Goal: Obtain resource: Download file/media

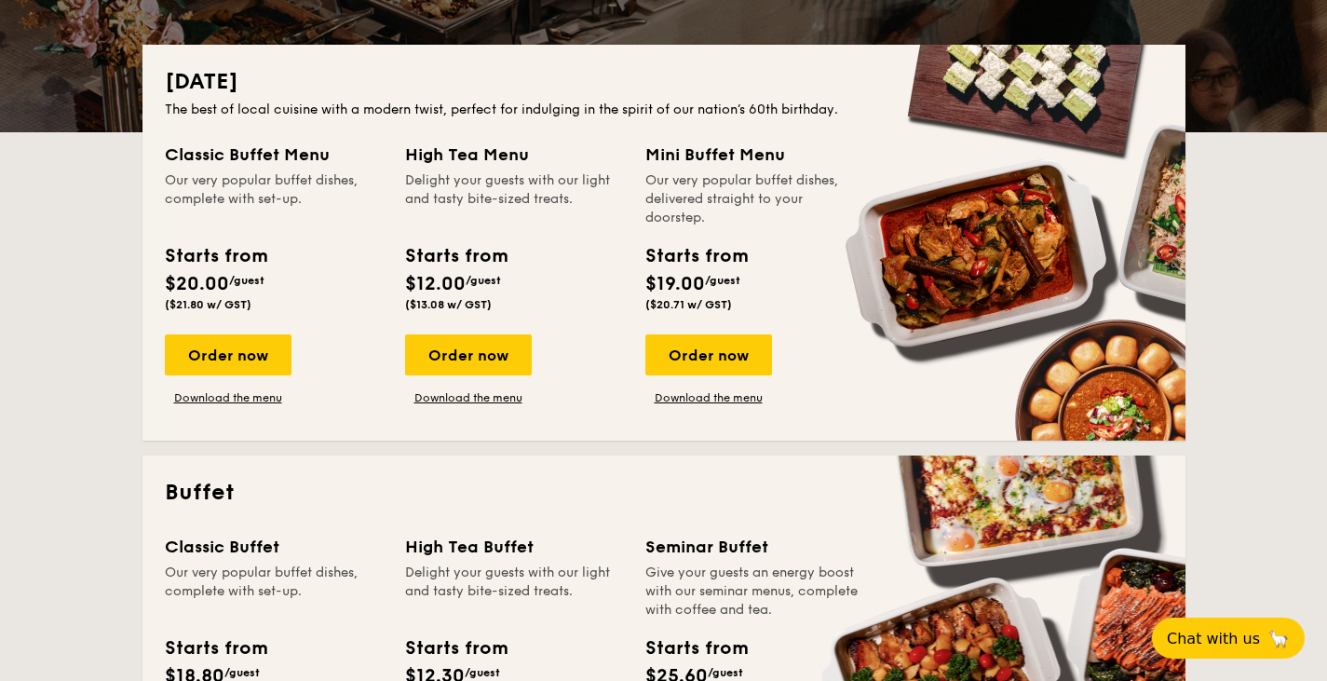
scroll to position [388, 0]
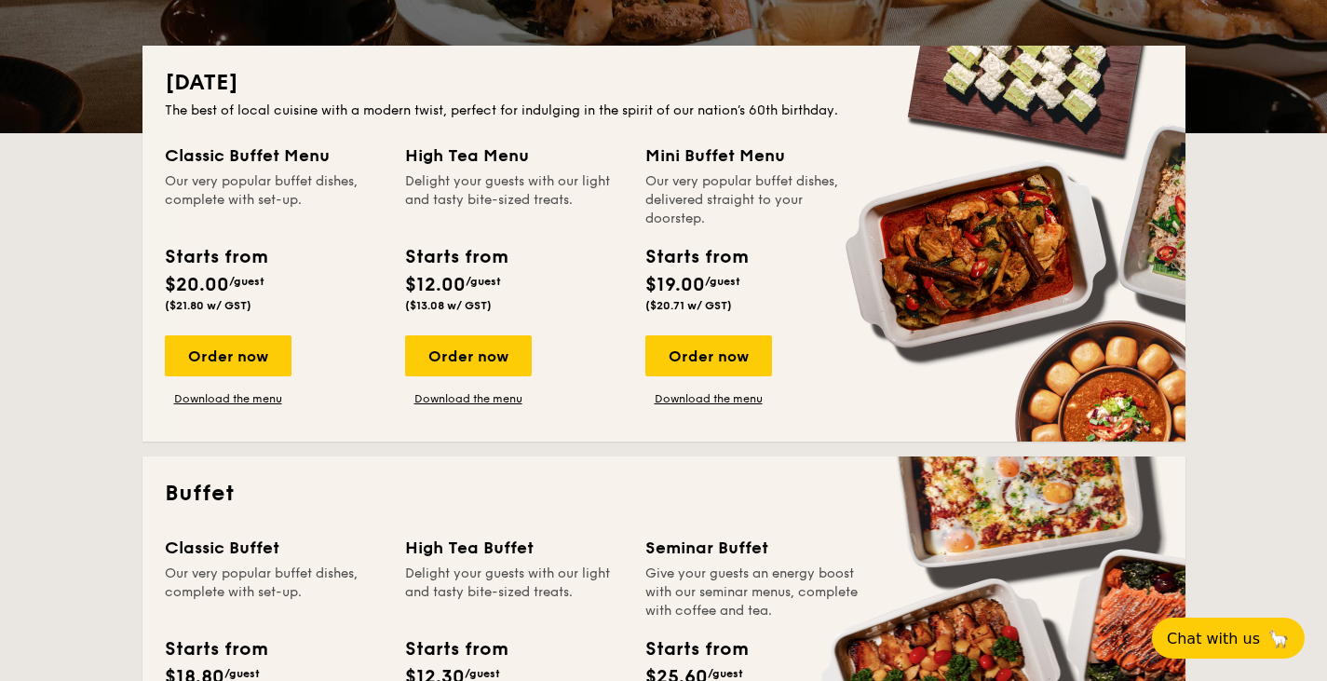
drag, startPoint x: 243, startPoint y: 363, endPoint x: 57, endPoint y: 256, distance: 214.9
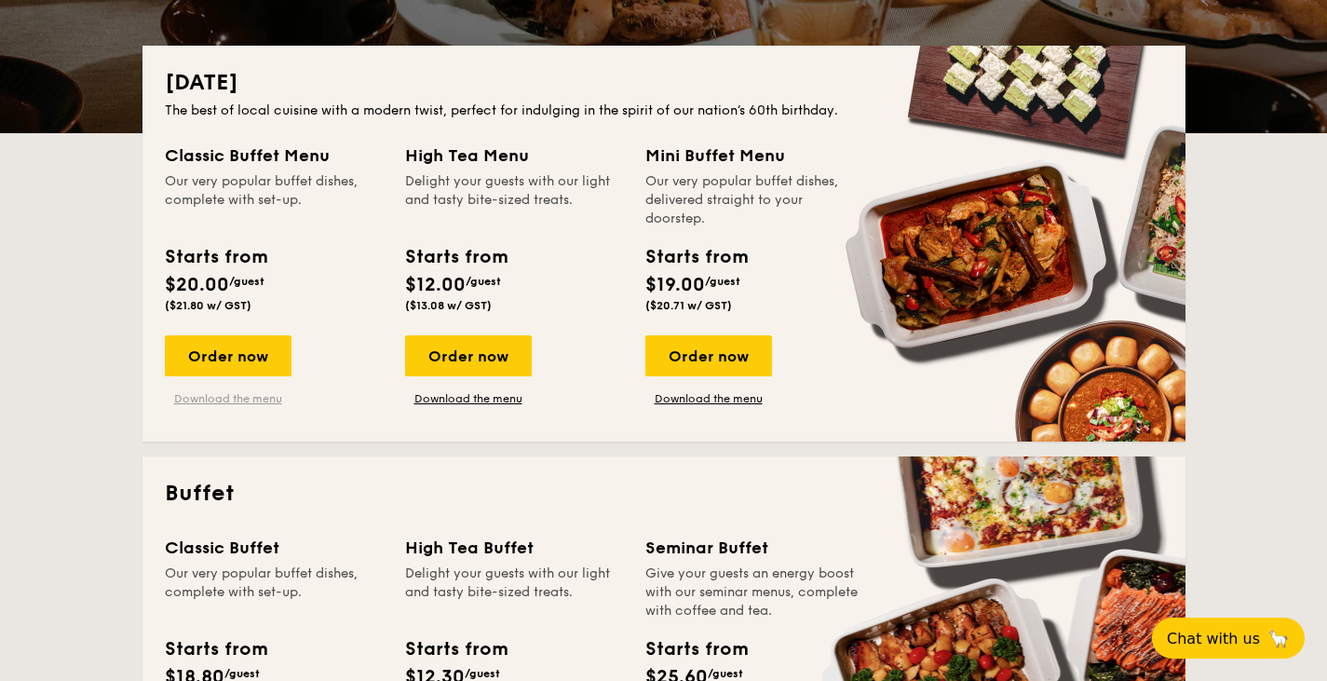
click at [253, 394] on link "Download the menu" at bounding box center [228, 398] width 127 height 15
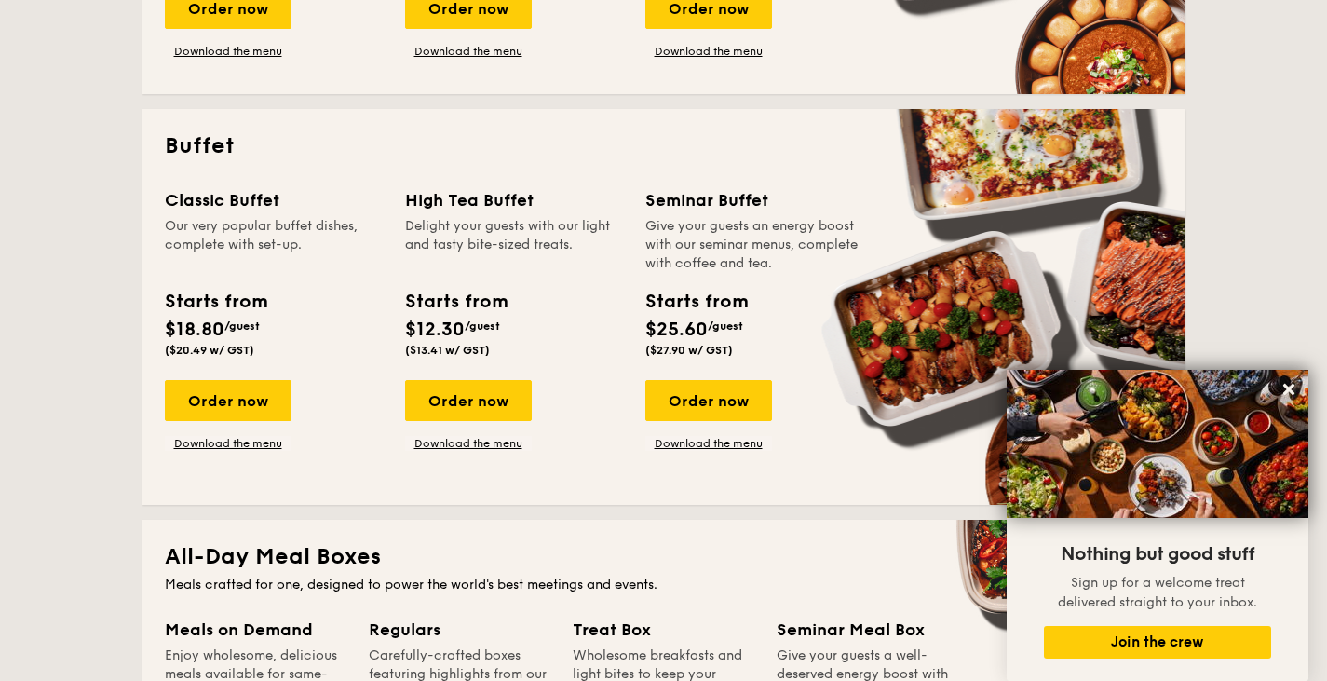
scroll to position [737, 0]
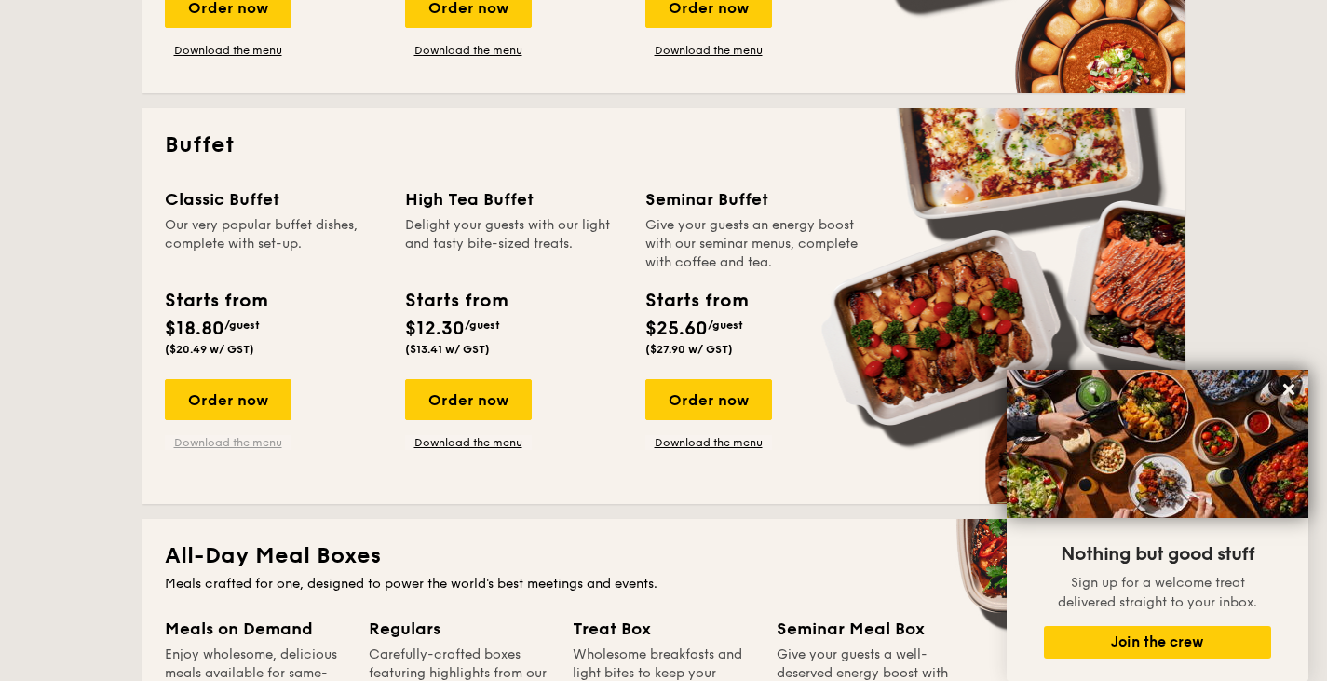
drag, startPoint x: 253, startPoint y: 408, endPoint x: 243, endPoint y: 443, distance: 36.8
click at [243, 443] on link "Download the menu" at bounding box center [228, 442] width 127 height 15
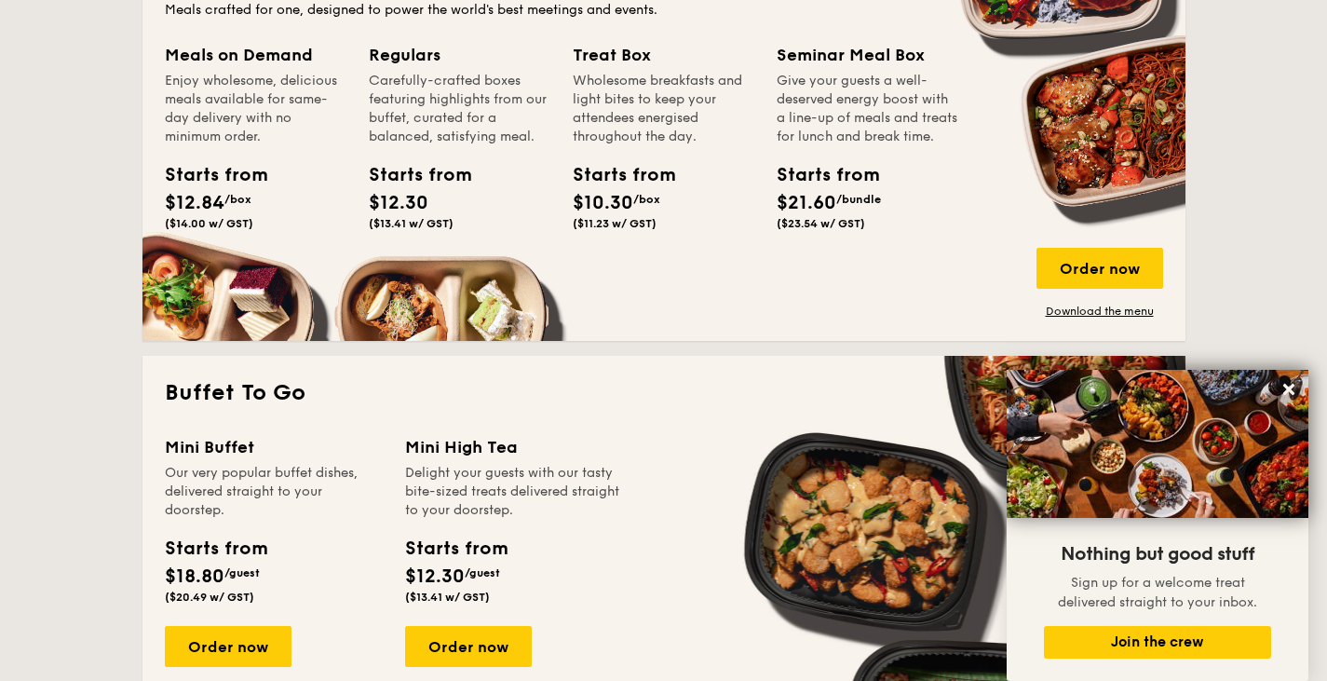
scroll to position [1345, 0]
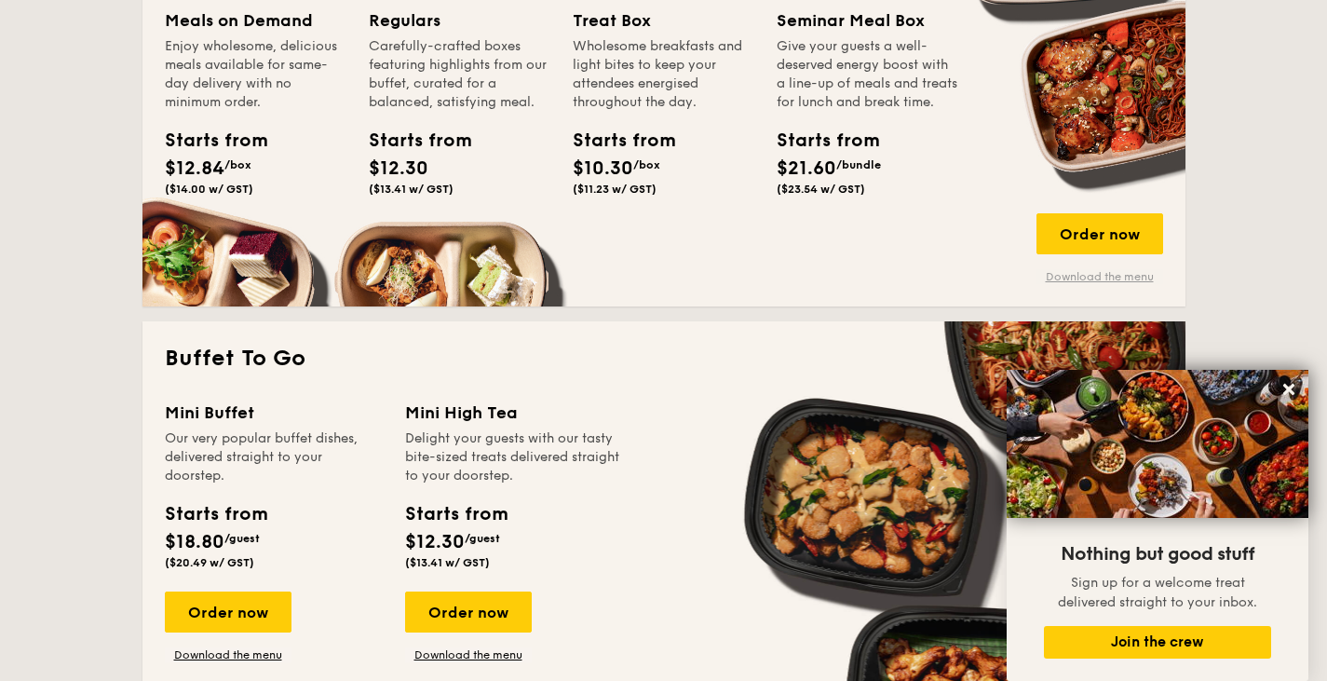
click at [1113, 276] on link "Download the menu" at bounding box center [1100, 276] width 127 height 15
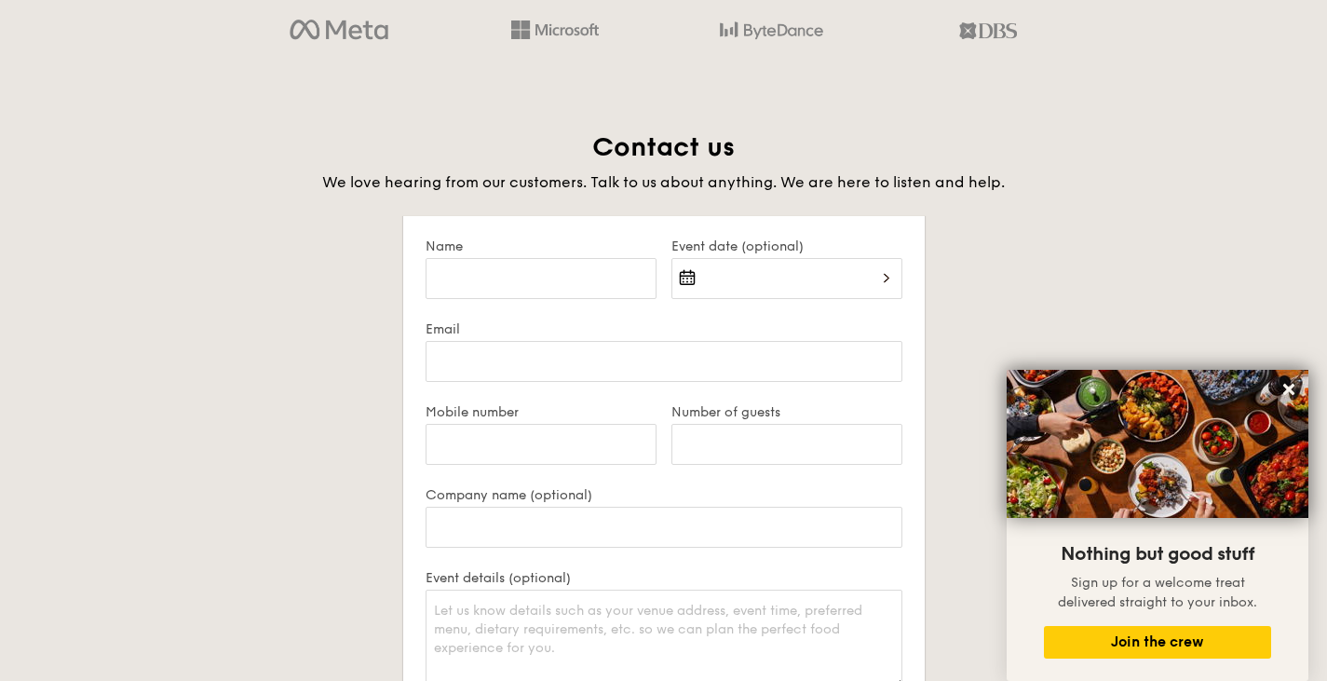
scroll to position [3490, 0]
